Goal: Find specific page/section: Find specific page/section

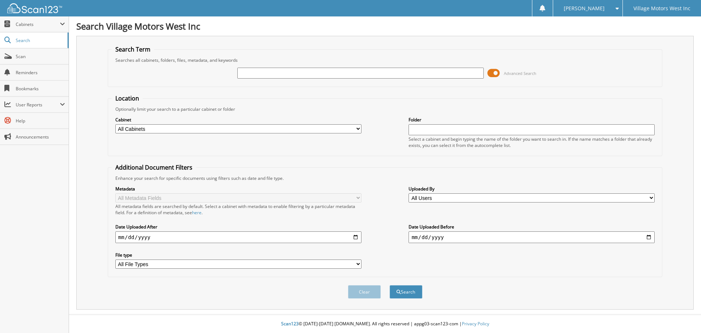
click at [254, 71] on input "text" at bounding box center [360, 73] width 246 height 11
type input "112589"
click at [390, 285] on button "Search" at bounding box center [406, 292] width 33 height 14
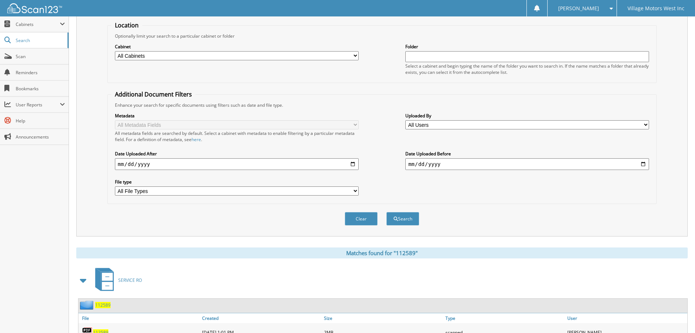
scroll to position [120, 0]
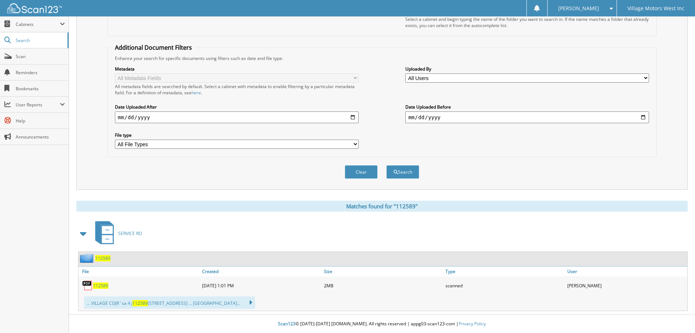
click at [101, 287] on span "112589" at bounding box center [100, 285] width 15 height 6
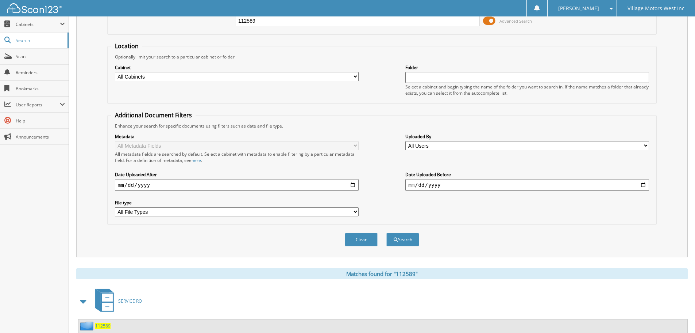
scroll to position [0, 0]
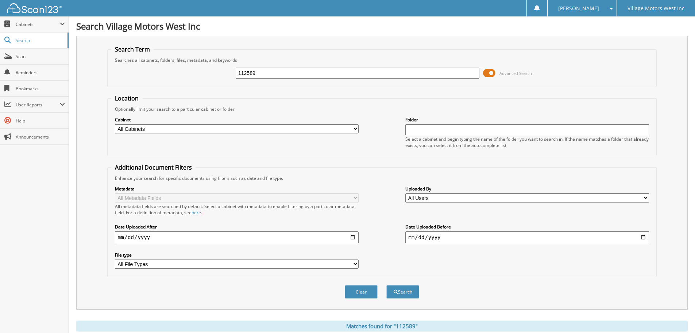
drag, startPoint x: 569, startPoint y: 261, endPoint x: 565, endPoint y: 259, distance: 4.3
click at [569, 261] on div "Metadata All Metadata Fields All metadata fields are searched by default. Selec…" at bounding box center [382, 227] width 542 height 92
drag, startPoint x: 252, startPoint y: 72, endPoint x: 196, endPoint y: 70, distance: 56.6
click at [198, 73] on div "112589 Advanced Search" at bounding box center [382, 73] width 542 height 20
type input "101002"
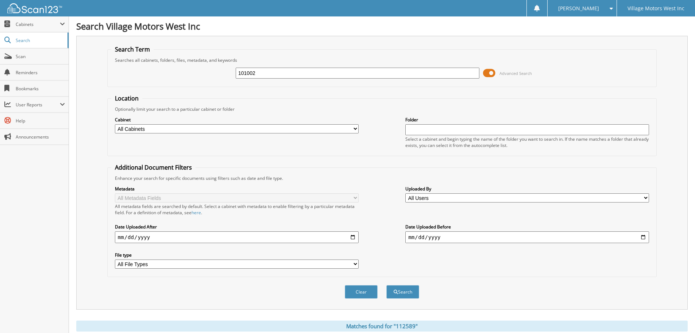
click at [387, 285] on button "Search" at bounding box center [403, 292] width 33 height 14
click at [394, 291] on span "submit" at bounding box center [396, 291] width 4 height 4
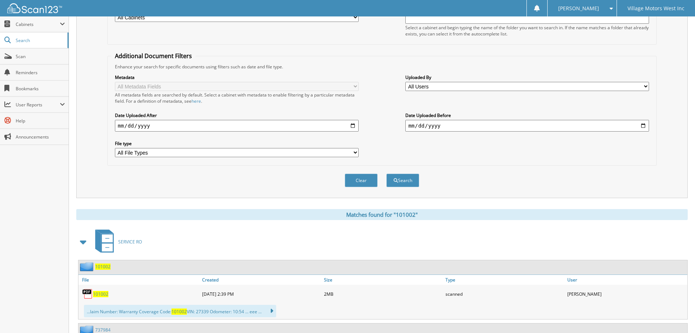
scroll to position [219, 0]
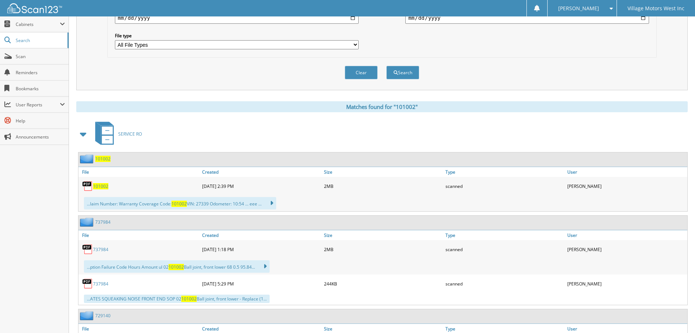
click at [96, 187] on span "101002" at bounding box center [100, 186] width 15 height 6
